Goal: Find specific page/section: Find specific page/section

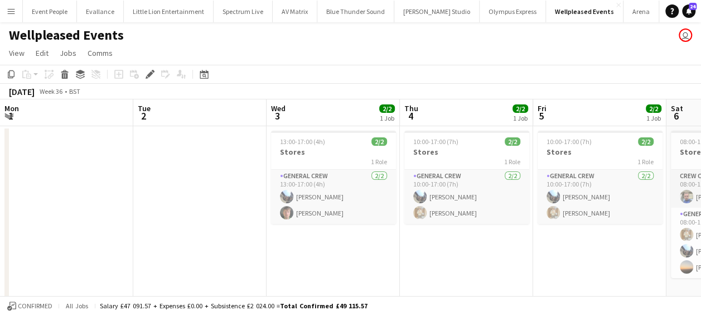
scroll to position [0, 384]
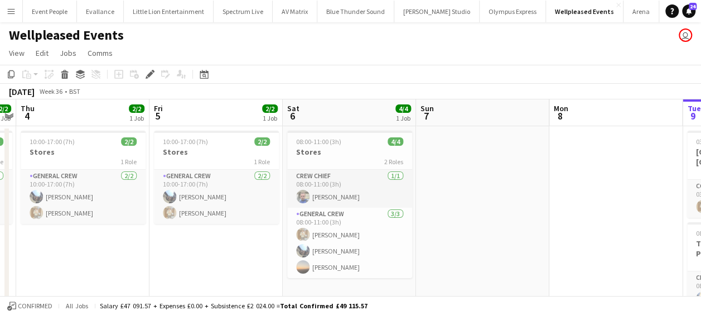
click at [2, 9] on button "Menu" at bounding box center [11, 11] width 22 height 22
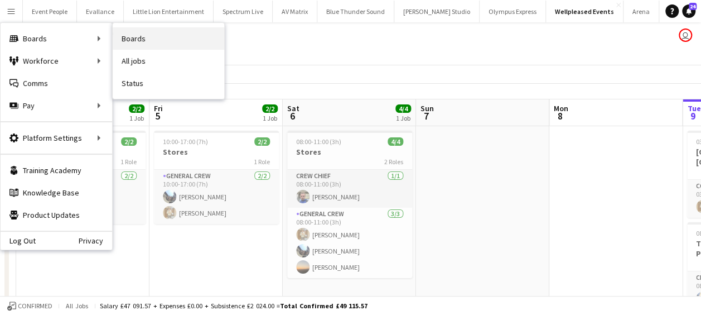
click at [166, 38] on link "Boards" at bounding box center [169, 38] width 112 height 22
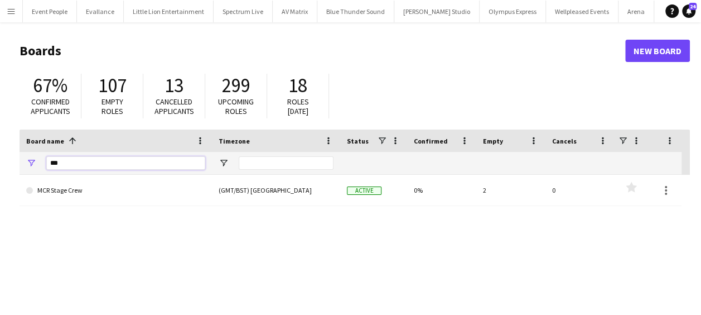
drag, startPoint x: 79, startPoint y: 161, endPoint x: 16, endPoint y: 168, distance: 63.4
click at [17, 167] on main "Boards New Board 67% Confirmed applicants 107 Empty roles 13 Cancelled applican…" at bounding box center [350, 223] width 701 height 403
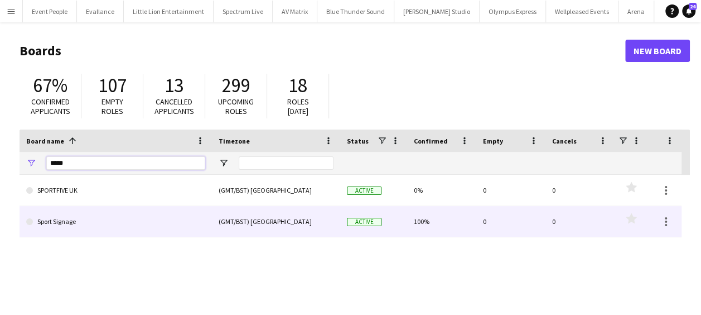
type input "*****"
click at [96, 222] on link "Sport Signage" at bounding box center [115, 221] width 179 height 31
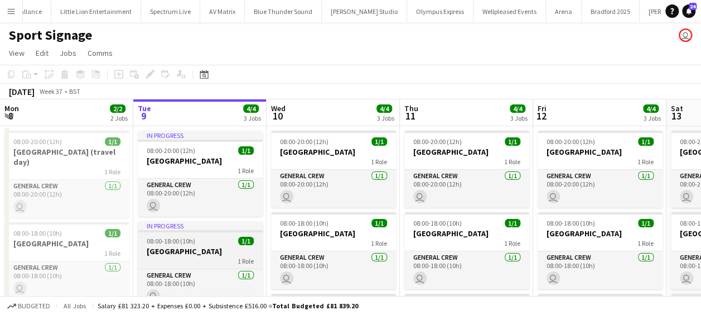
scroll to position [0, 128]
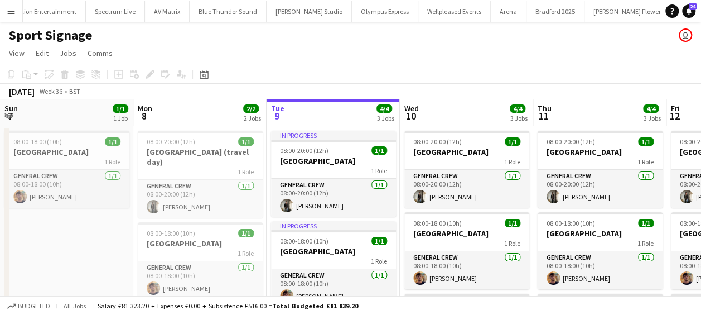
drag, startPoint x: 216, startPoint y: 229, endPoint x: 487, endPoint y: 231, distance: 271.0
click at [482, 232] on app-calendar-viewport "Fri 5 Sat 6 Sun 7 1/1 1 Job Mon 8 2/2 2 Jobs Tue 9 4/4 3 Jobs Wed 10 4/4 3 Jobs…" at bounding box center [350, 268] width 701 height 339
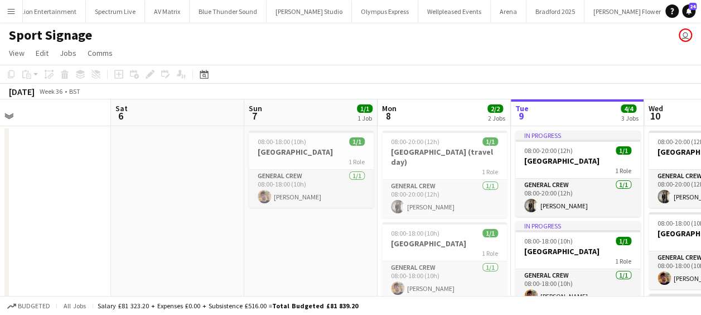
click at [365, 228] on app-calendar-viewport "Wed 3 2/2 1 Job Thu 4 Fri 5 Sat 6 Sun 7 1/1 1 Job Mon 8 2/2 2 Jobs Tue 9 4/4 3 …" at bounding box center [350, 268] width 701 height 339
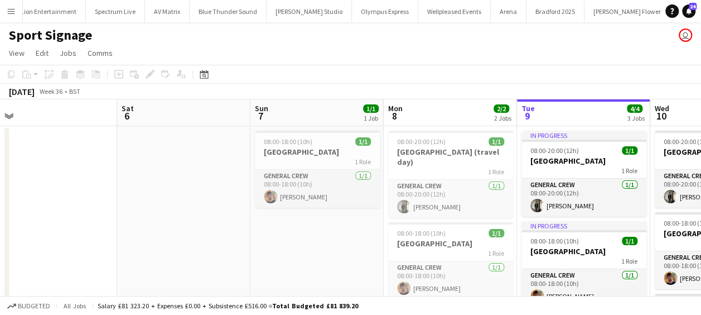
drag, startPoint x: 324, startPoint y: 238, endPoint x: 262, endPoint y: 239, distance: 62.5
click at [262, 239] on app-calendar-viewport "Wed 3 2/2 1 Job Thu 4 Fri 5 Sat 6 Sun 7 1/1 1 Job Mon 8 2/2 2 Jobs Tue 9 4/4 3 …" at bounding box center [350, 268] width 701 height 339
